Goal: Information Seeking & Learning: Learn about a topic

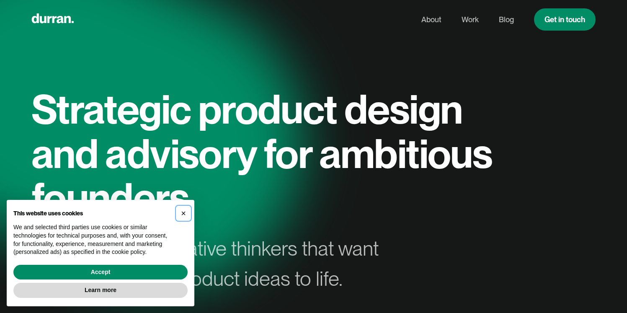
click at [183, 211] on span "×" at bounding box center [183, 213] width 5 height 9
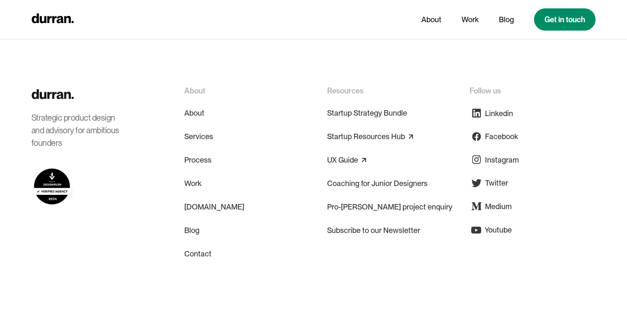
scroll to position [4106, 0]
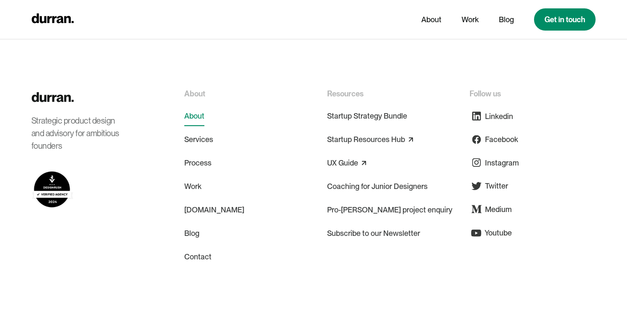
click at [199, 106] on link "About" at bounding box center [194, 116] width 20 height 20
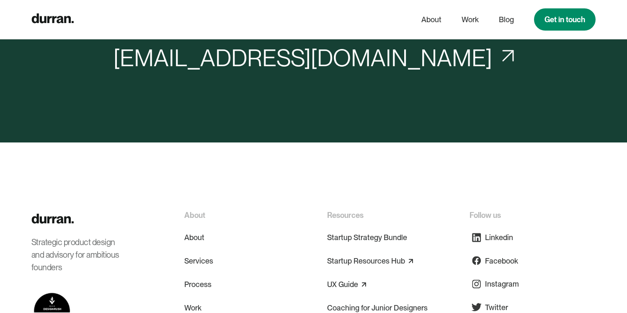
scroll to position [3704, 0]
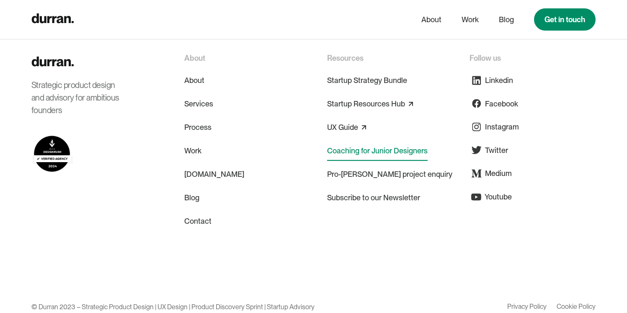
click at [361, 141] on link "Coaching for Junior Designers" at bounding box center [377, 151] width 101 height 20
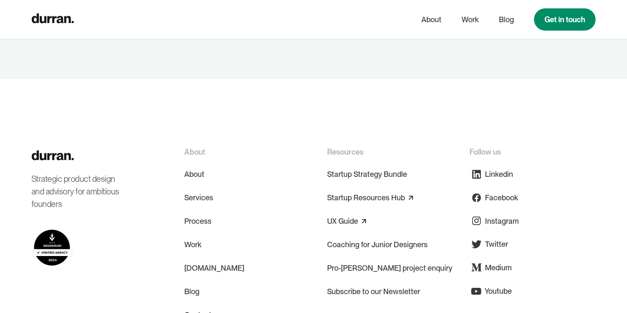
scroll to position [1806, 0]
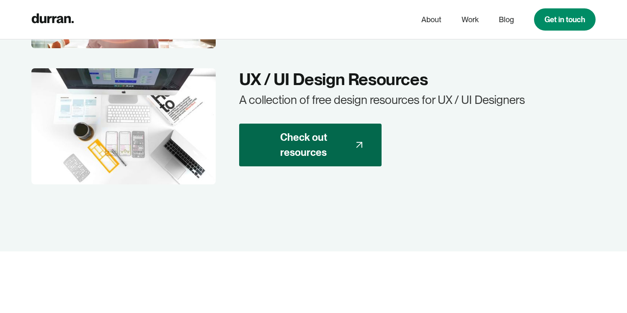
click at [303, 139] on div "Check out resources" at bounding box center [303, 145] width 95 height 30
